Goal: Information Seeking & Learning: Learn about a topic

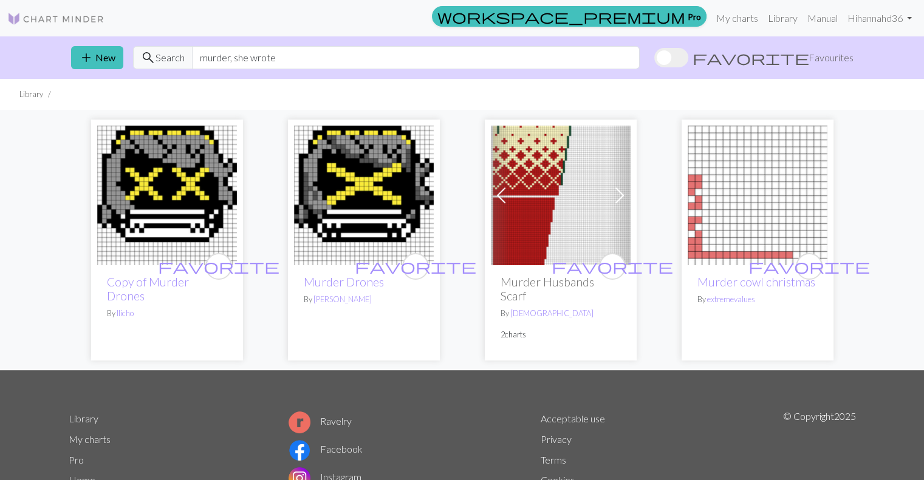
click at [403, 48] on input "murder, she wrote" at bounding box center [416, 57] width 448 height 23
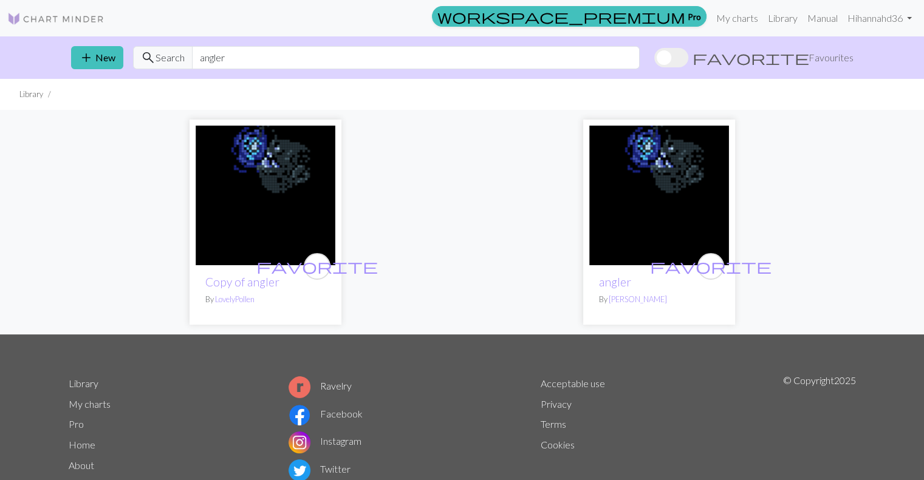
click at [403, 48] on input "angler" at bounding box center [416, 57] width 448 height 23
type input "lighthouse"
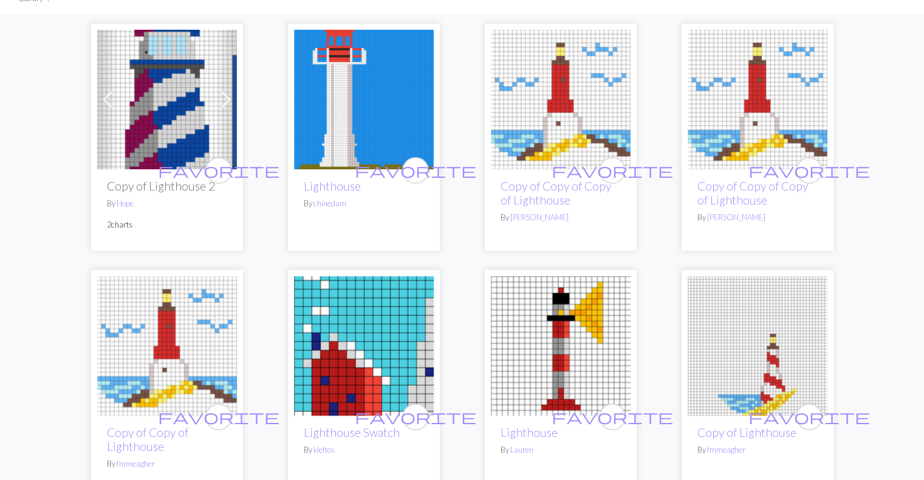
scroll to position [94, 0]
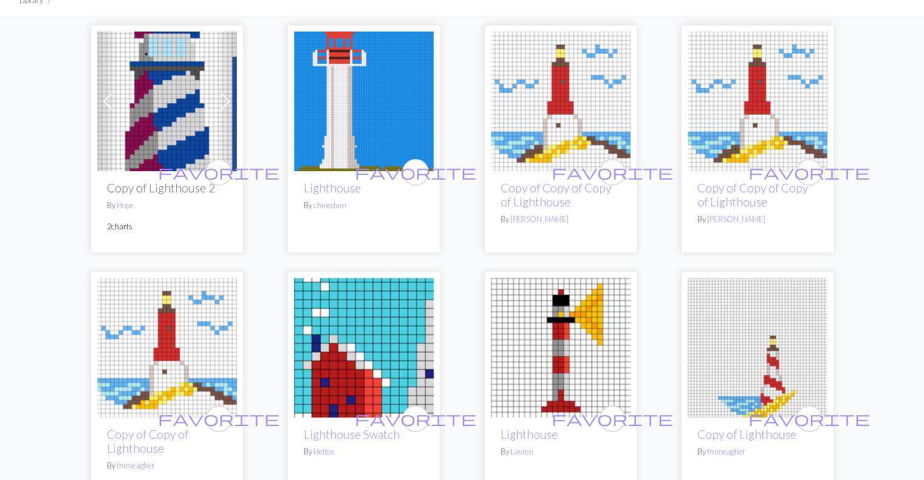
click at [223, 95] on span at bounding box center [225, 101] width 19 height 19
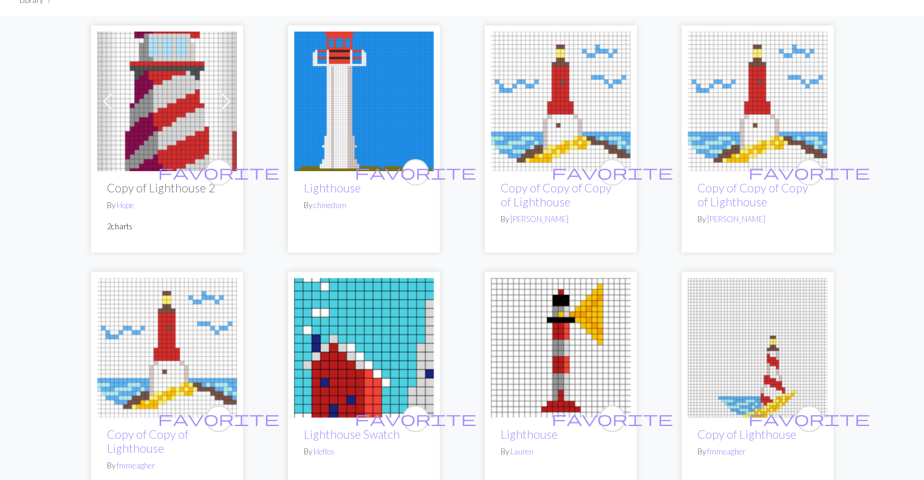
click at [139, 126] on img at bounding box center [167, 102] width 140 height 140
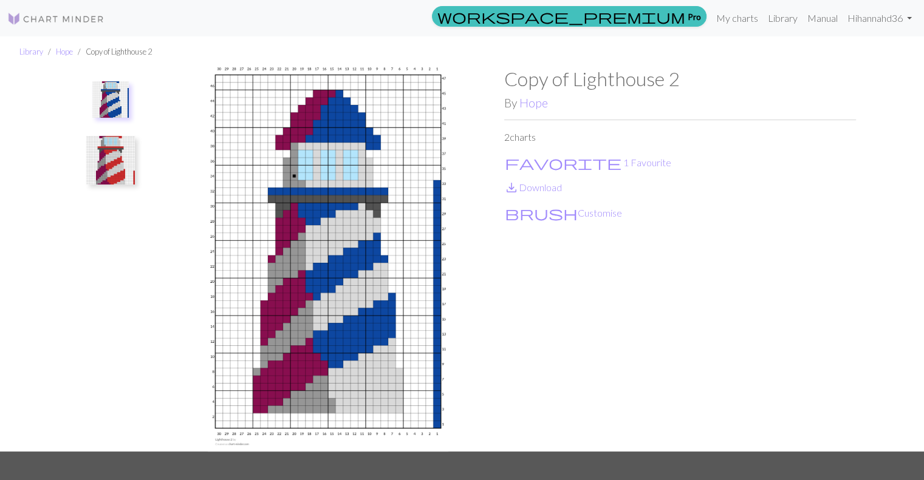
click at [111, 158] on img at bounding box center [110, 160] width 49 height 49
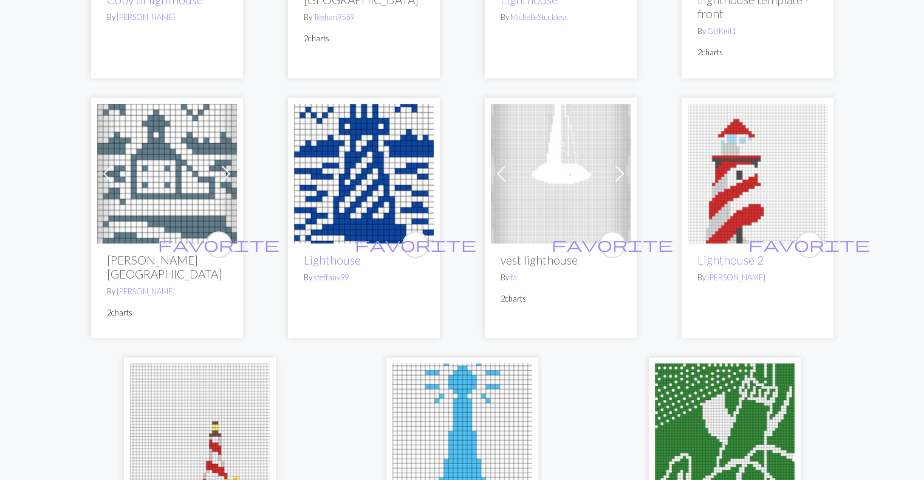
scroll to position [1020, 0]
click at [330, 253] on link "Lighthouse" at bounding box center [332, 260] width 57 height 14
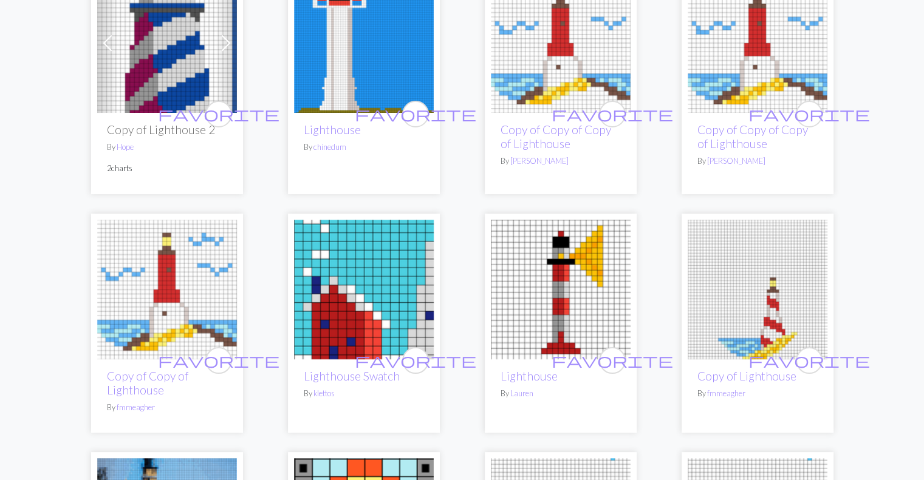
scroll to position [41, 0]
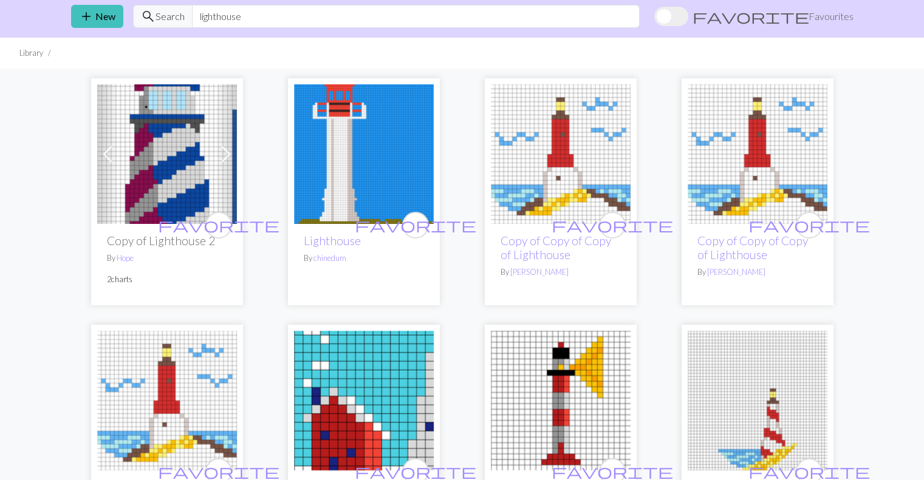
click at [134, 116] on img at bounding box center [167, 154] width 140 height 140
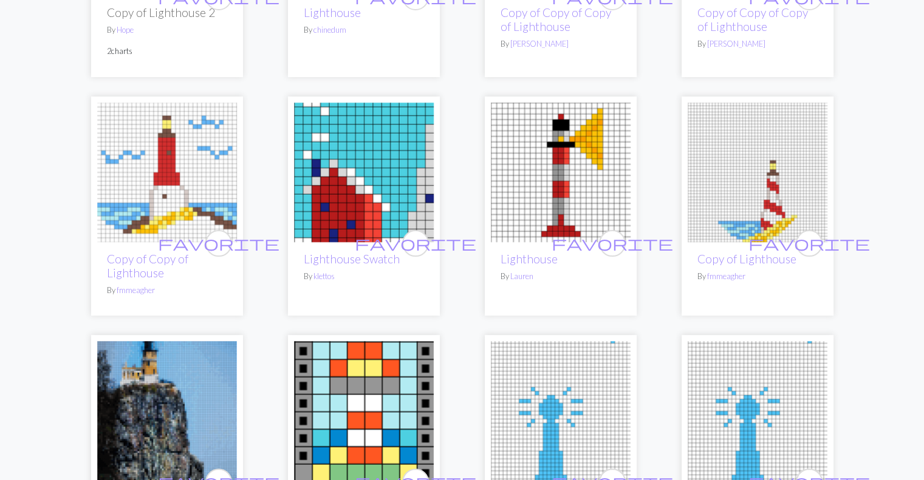
scroll to position [270, 0]
click at [381, 162] on img at bounding box center [364, 173] width 140 height 140
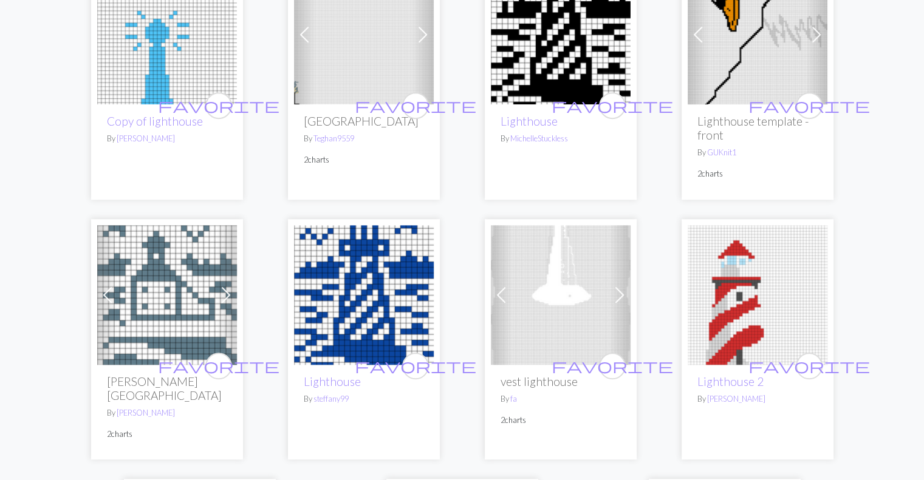
scroll to position [899, 0]
click at [153, 278] on img at bounding box center [167, 295] width 140 height 140
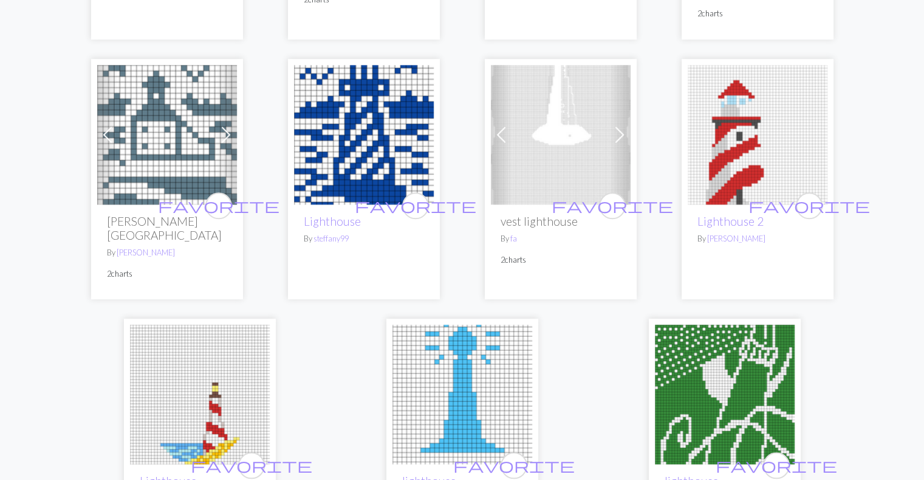
scroll to position [1059, 0]
click at [758, 121] on img at bounding box center [757, 135] width 140 height 140
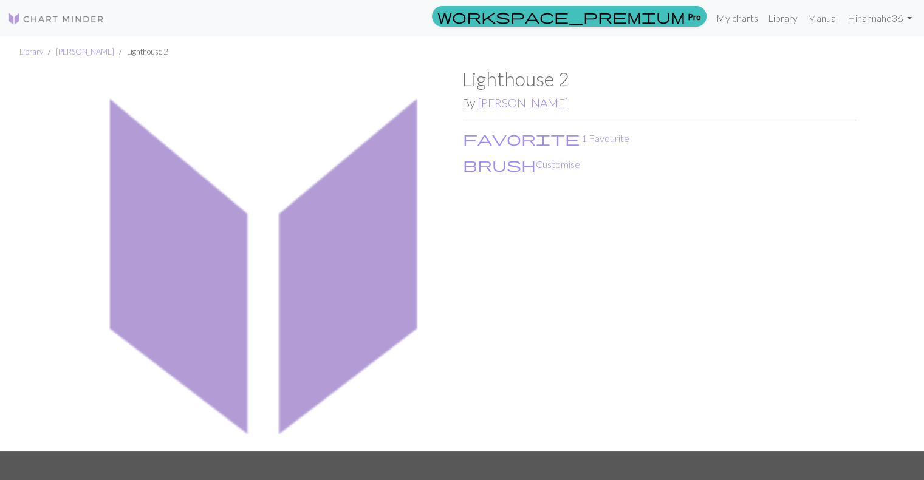
click at [278, 189] on img at bounding box center [265, 259] width 393 height 384
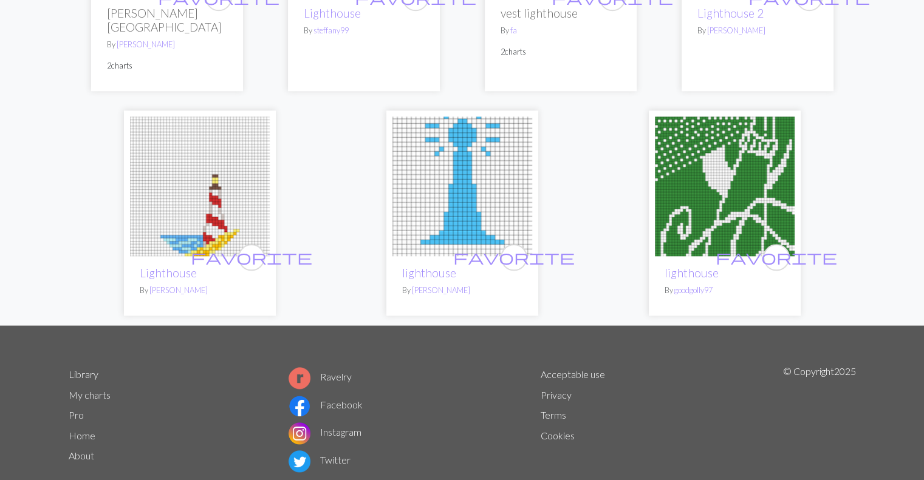
scroll to position [1268, 0]
